Goal: Information Seeking & Learning: Learn about a topic

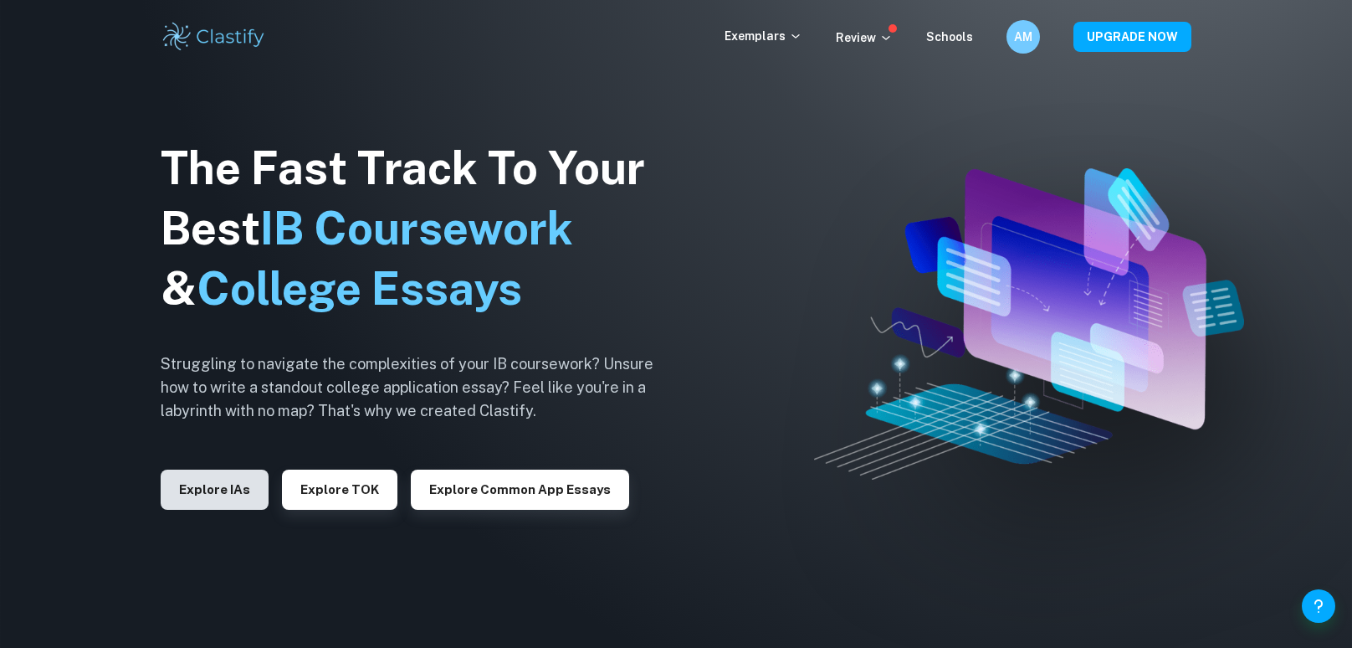
click at [223, 485] on button "Explore IAs" at bounding box center [215, 489] width 108 height 40
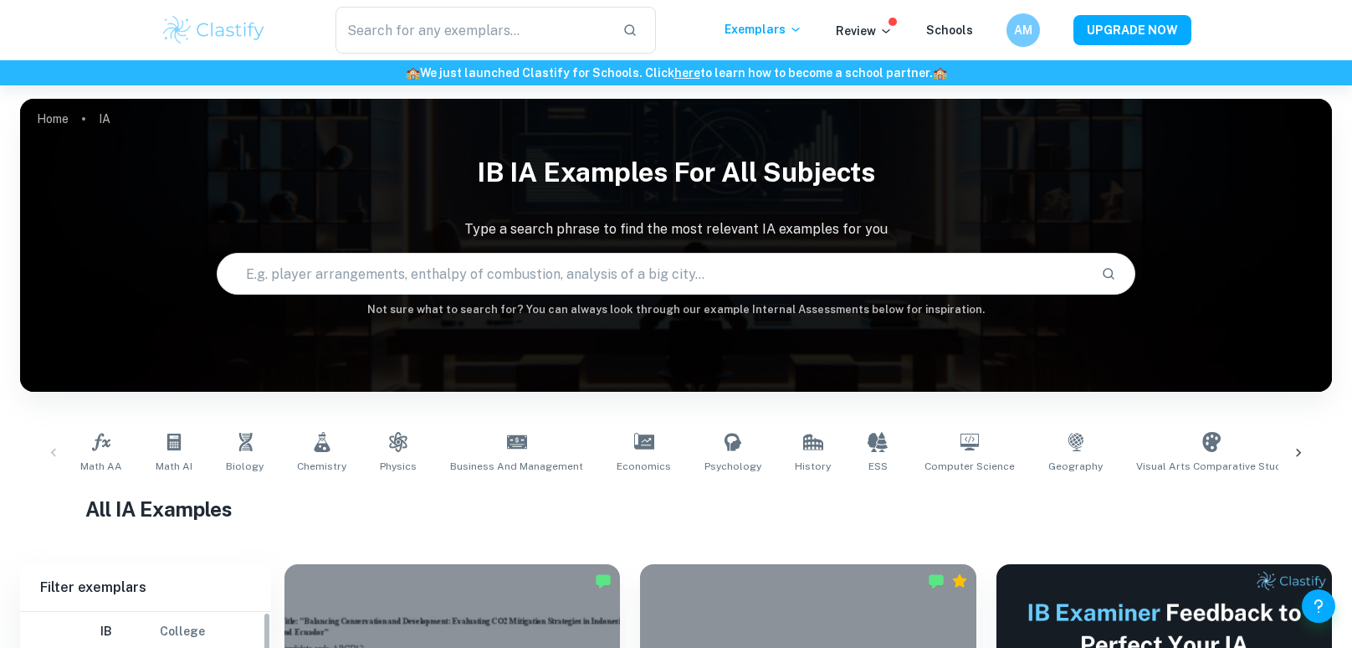
scroll to position [239, 0]
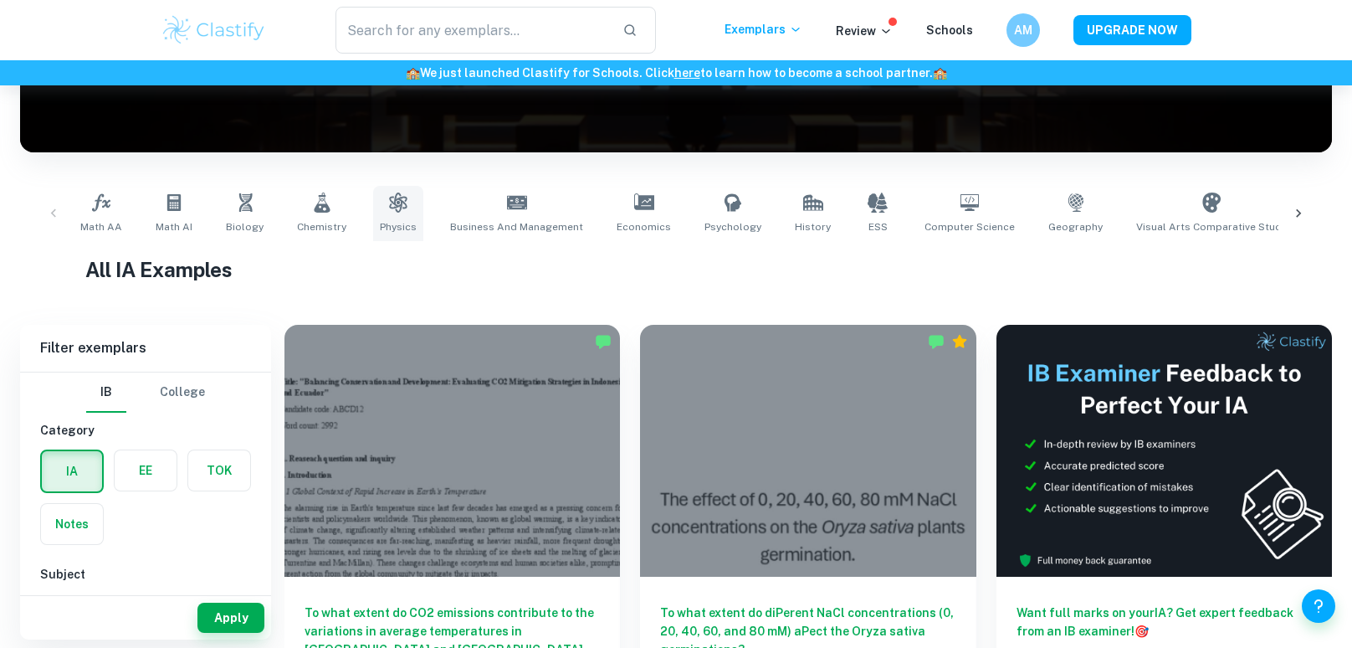
click at [384, 215] on link "Physics" at bounding box center [398, 213] width 50 height 55
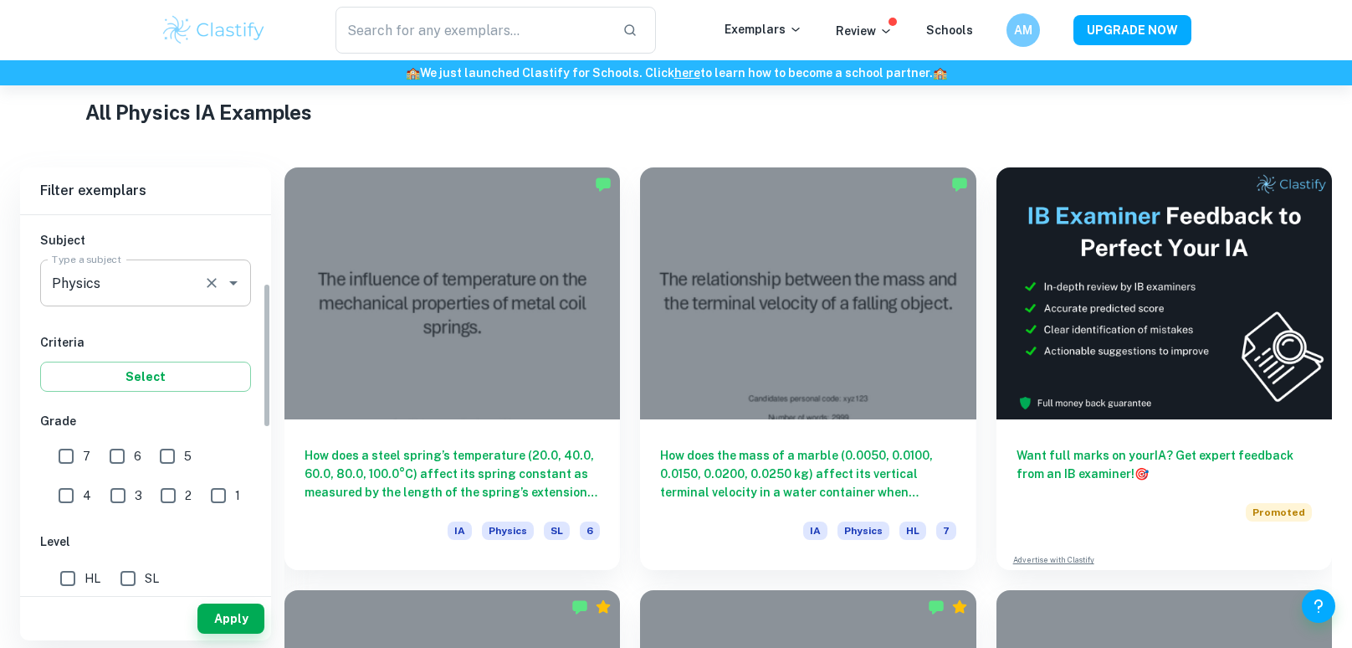
scroll to position [218, 0]
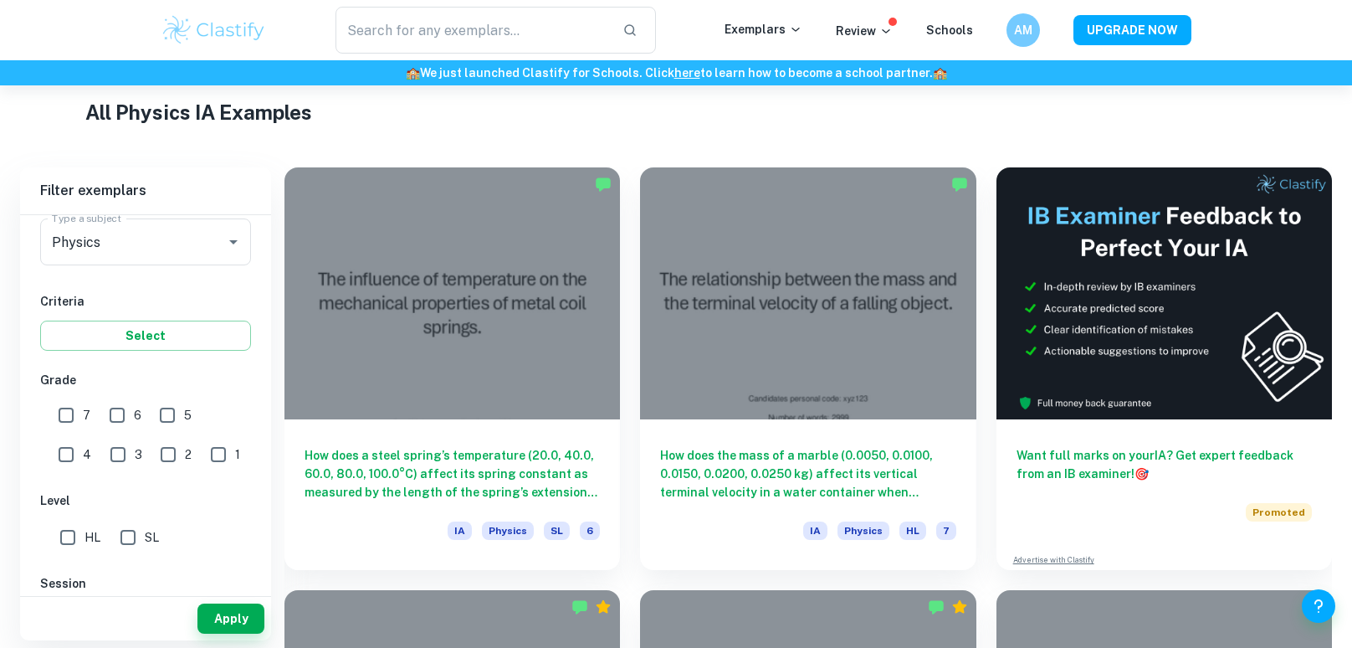
click at [70, 419] on input "7" at bounding box center [65, 414] width 33 height 33
checkbox input "true"
click at [210, 616] on button "Apply" at bounding box center [230, 618] width 67 height 30
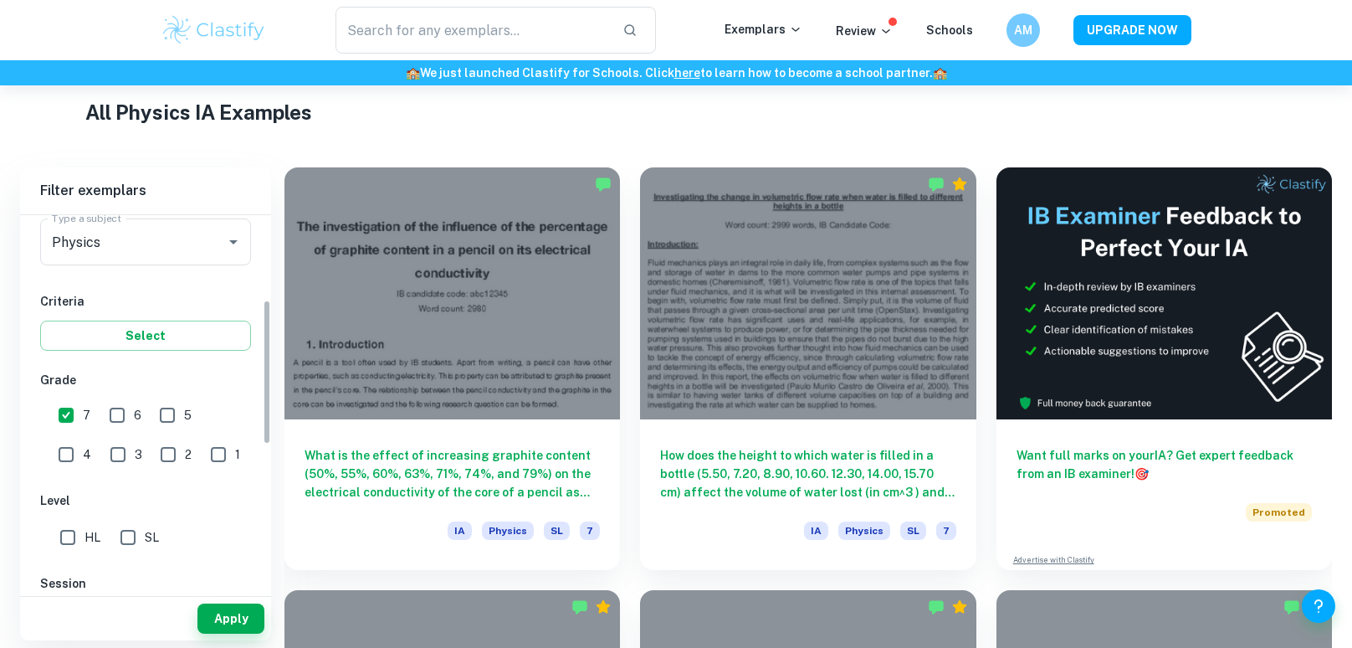
click at [64, 538] on input "HL" at bounding box center [67, 536] width 33 height 33
checkbox input "true"
click at [237, 628] on button "Apply" at bounding box center [230, 618] width 67 height 30
